Goal: Contribute content

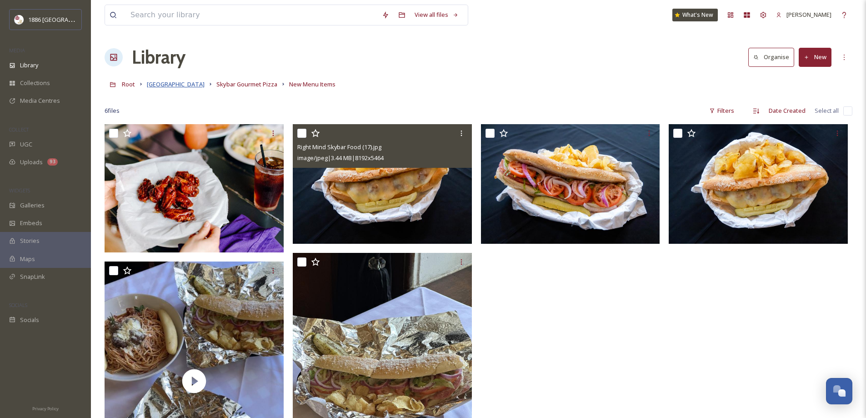
click at [183, 85] on span "[GEOGRAPHIC_DATA]" at bounding box center [176, 84] width 58 height 8
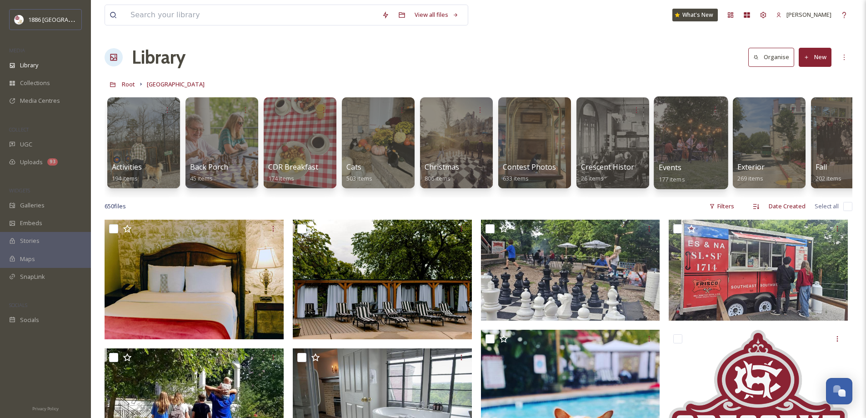
click at [679, 162] on span "Events" at bounding box center [670, 167] width 23 height 10
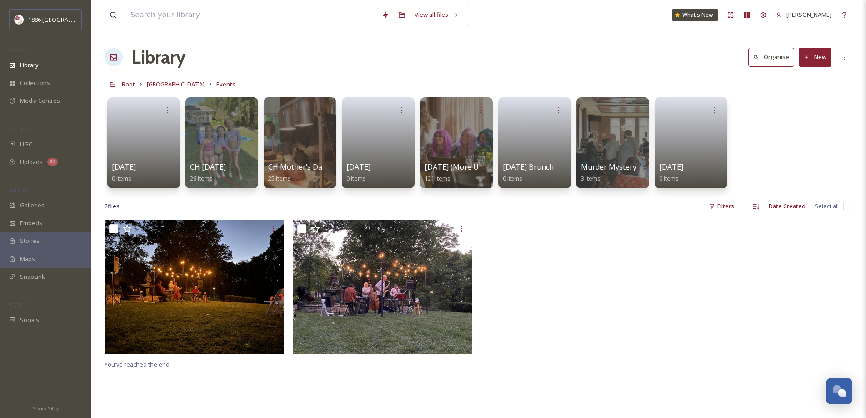
click at [816, 59] on button "New" at bounding box center [815, 57] width 33 height 19
click at [812, 75] on span "File Upload" at bounding box center [811, 78] width 30 height 9
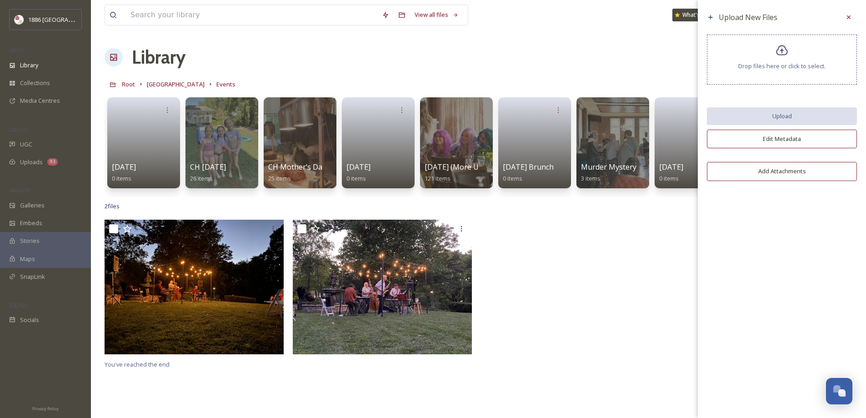
click at [773, 68] on span "Drop files here or click to select." at bounding box center [782, 66] width 87 height 9
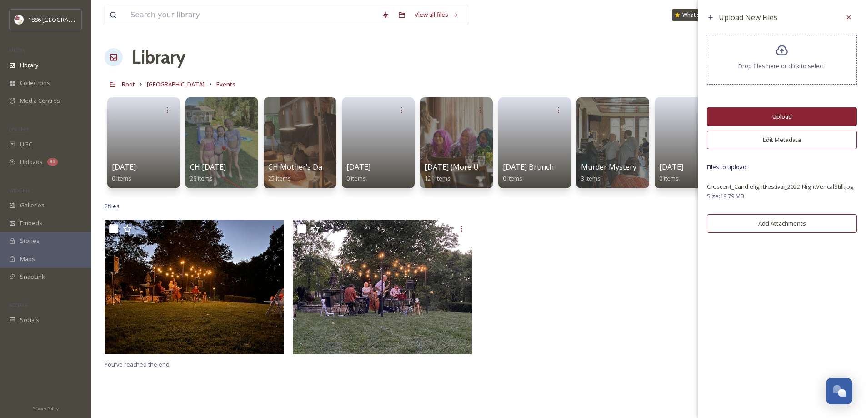
click at [732, 114] on button "Upload" at bounding box center [782, 116] width 150 height 19
